Goal: Navigation & Orientation: Find specific page/section

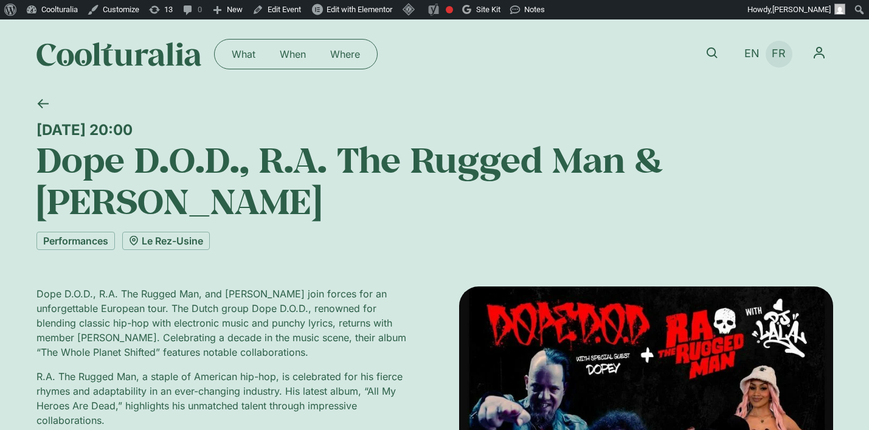
click at [779, 57] on span "FR" at bounding box center [779, 53] width 14 height 13
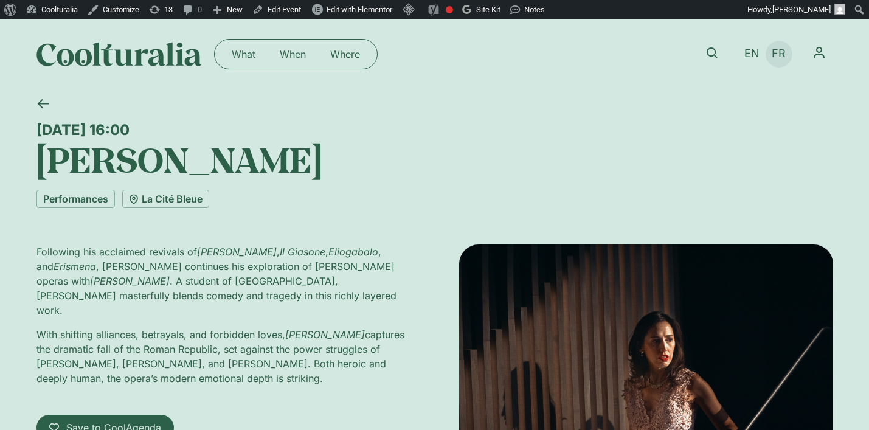
click at [778, 55] on span "FR" at bounding box center [779, 53] width 14 height 13
